Goal: Transaction & Acquisition: Purchase product/service

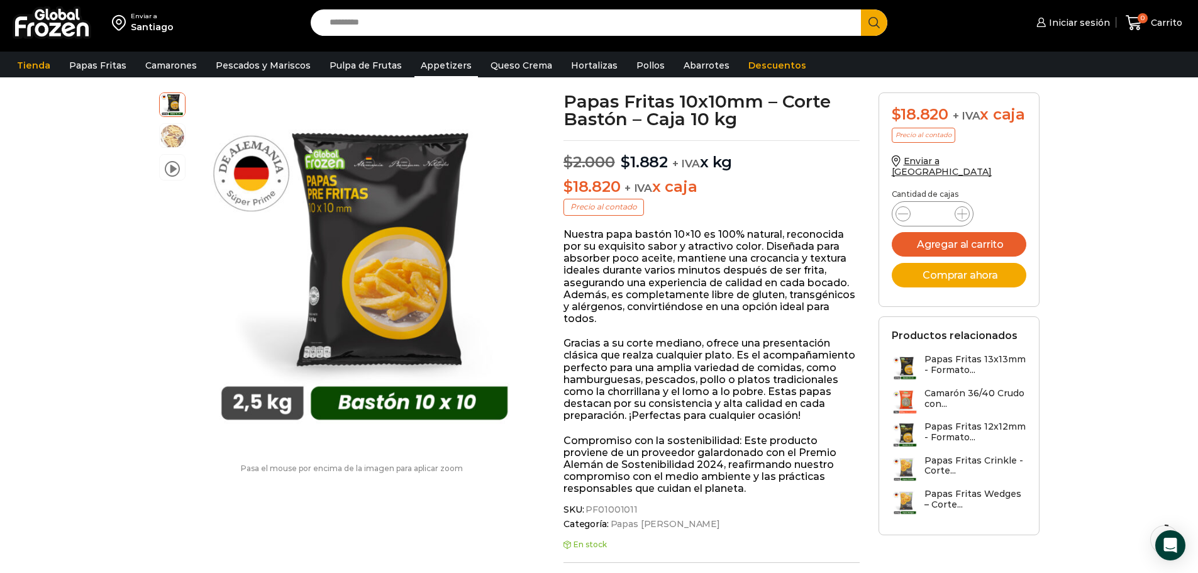
click at [441, 67] on link "Appetizers" at bounding box center [446, 65] width 64 height 24
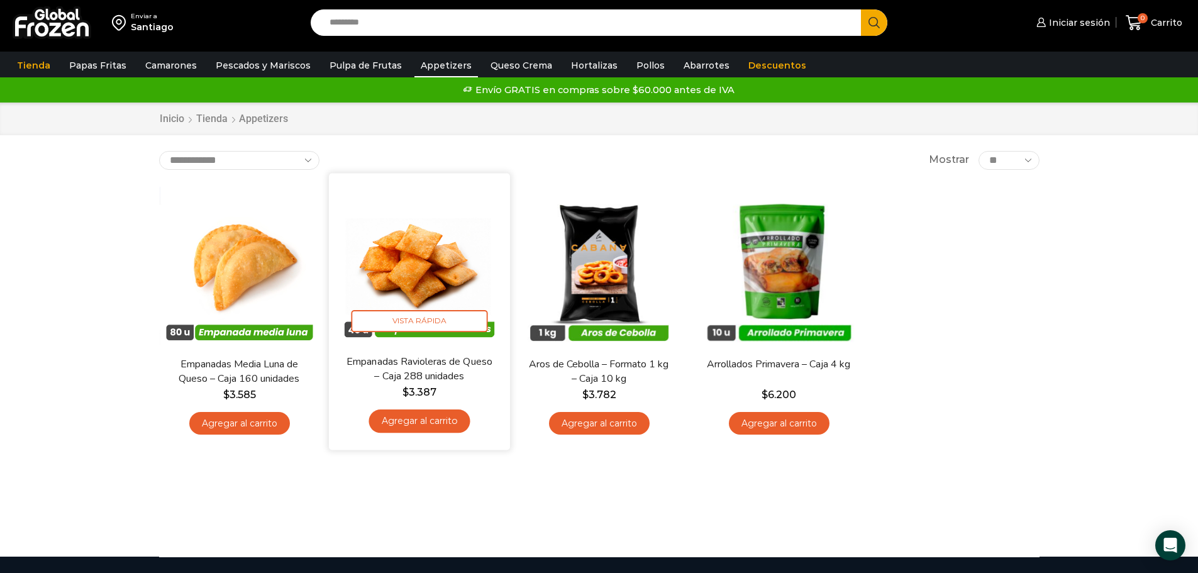
click at [420, 276] on img at bounding box center [419, 263] width 162 height 162
